Goal: Find contact information: Find contact information

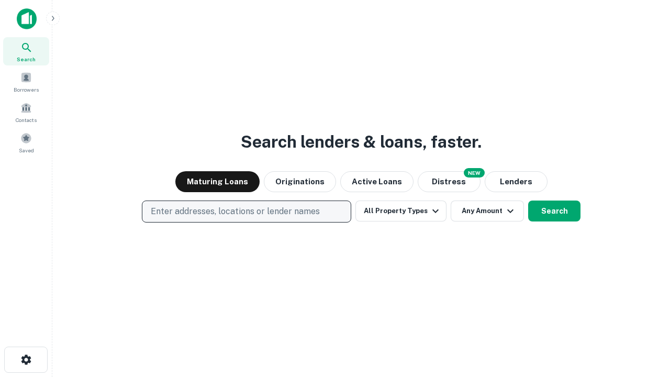
click at [246, 212] on p "Enter addresses, locations or lender names" at bounding box center [235, 211] width 169 height 13
type input "**********"
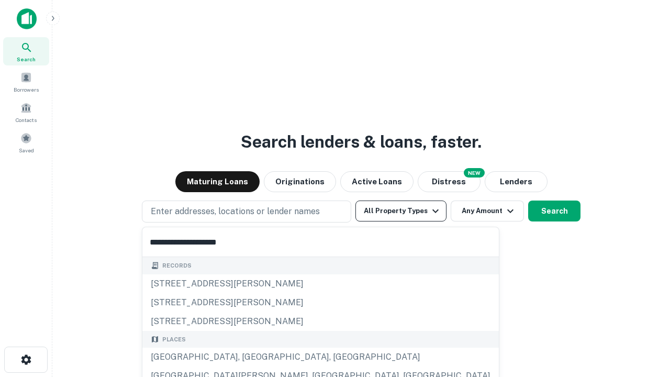
click at [250, 357] on div "[GEOGRAPHIC_DATA], [GEOGRAPHIC_DATA], [GEOGRAPHIC_DATA]" at bounding box center [320, 357] width 357 height 19
click at [401, 211] on button "All Property Types" at bounding box center [400, 211] width 91 height 21
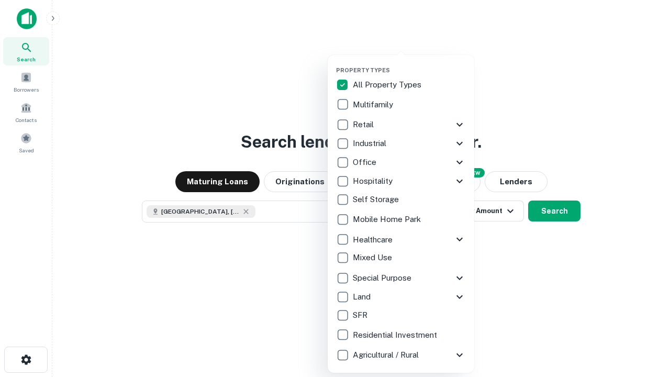
click at [409, 63] on button "button" at bounding box center [409, 63] width 147 height 1
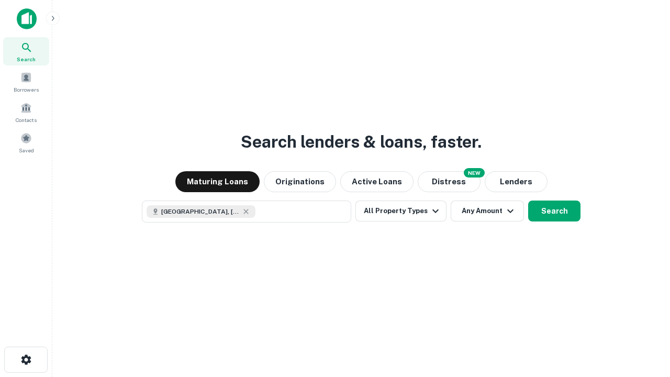
scroll to position [17, 0]
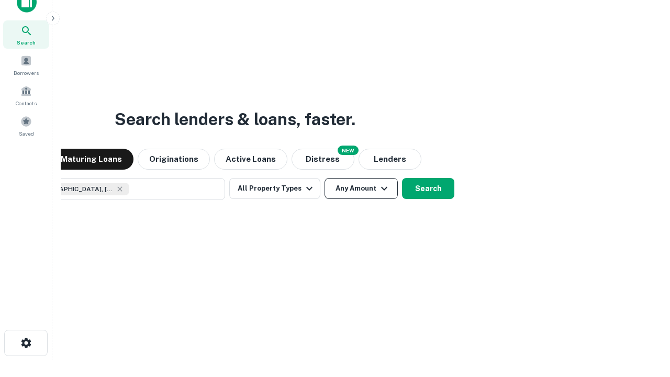
click at [325, 178] on button "Any Amount" at bounding box center [361, 188] width 73 height 21
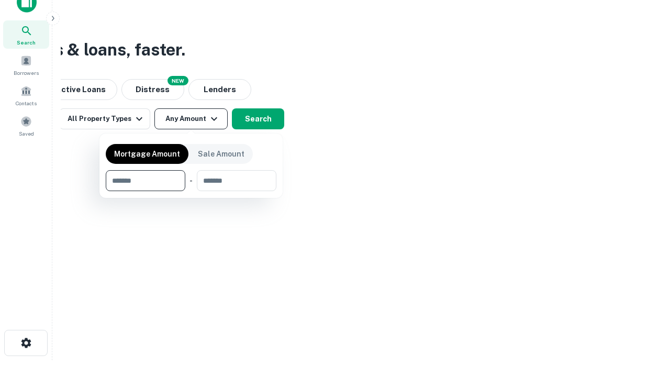
type input "*******"
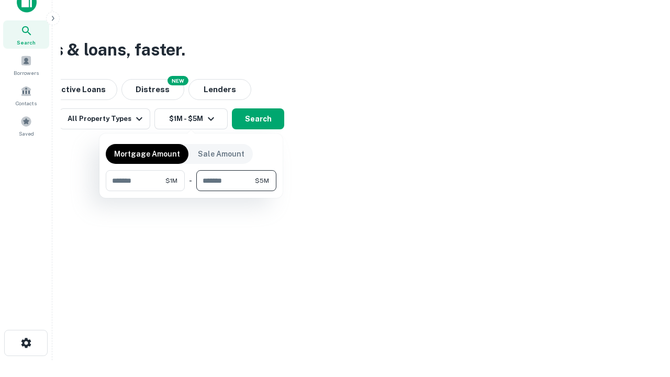
type input "*******"
click at [191, 191] on button "button" at bounding box center [191, 191] width 171 height 1
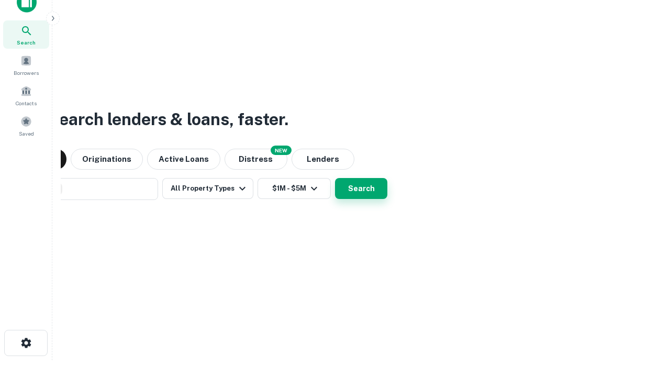
click at [335, 178] on button "Search" at bounding box center [361, 188] width 52 height 21
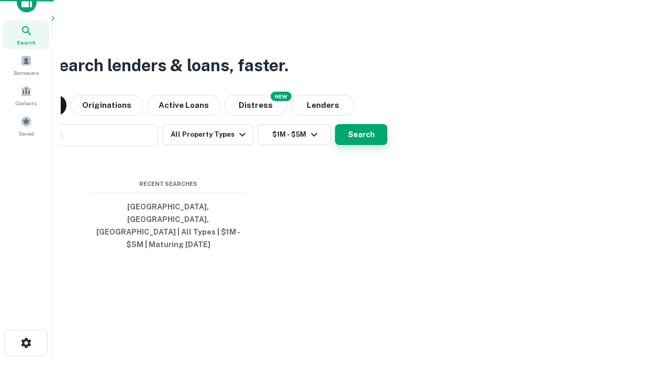
scroll to position [34, 296]
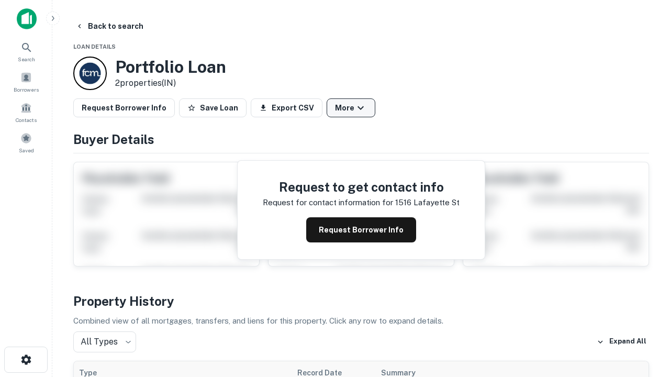
click at [351, 108] on button "More" at bounding box center [351, 107] width 49 height 19
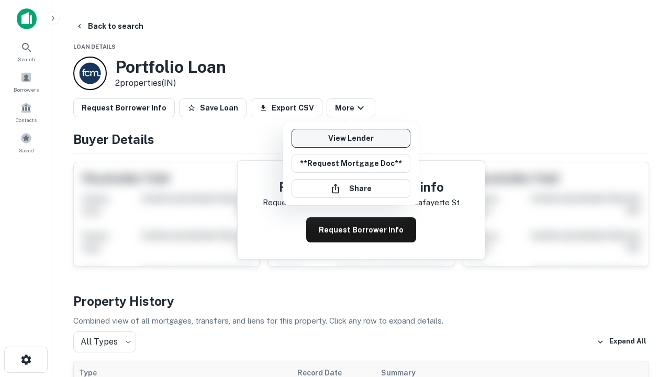
click at [351, 138] on link "View Lender" at bounding box center [351, 138] width 119 height 19
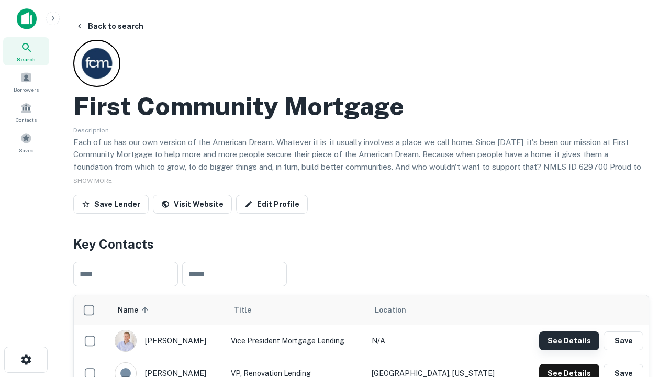
click at [569, 340] on button "See Details" at bounding box center [569, 340] width 60 height 19
click at [26, 360] on icon "button" at bounding box center [26, 359] width 13 height 13
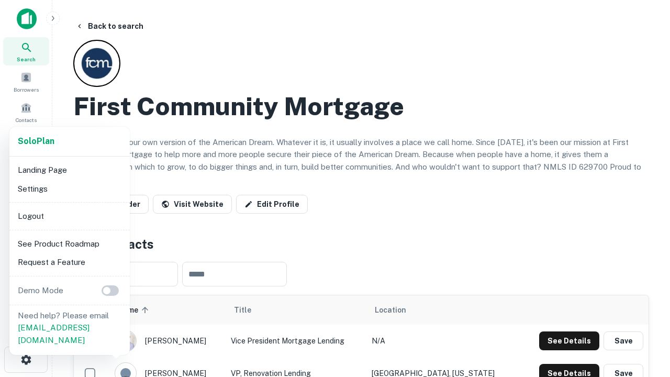
click at [69, 216] on li "Logout" at bounding box center [70, 216] width 112 height 19
